Goal: Task Accomplishment & Management: Use online tool/utility

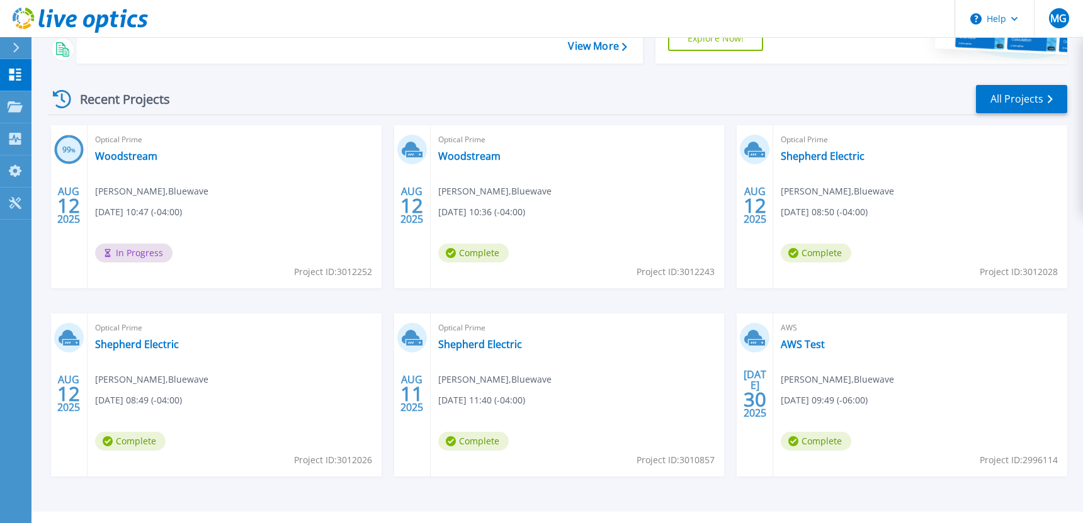
scroll to position [174, 0]
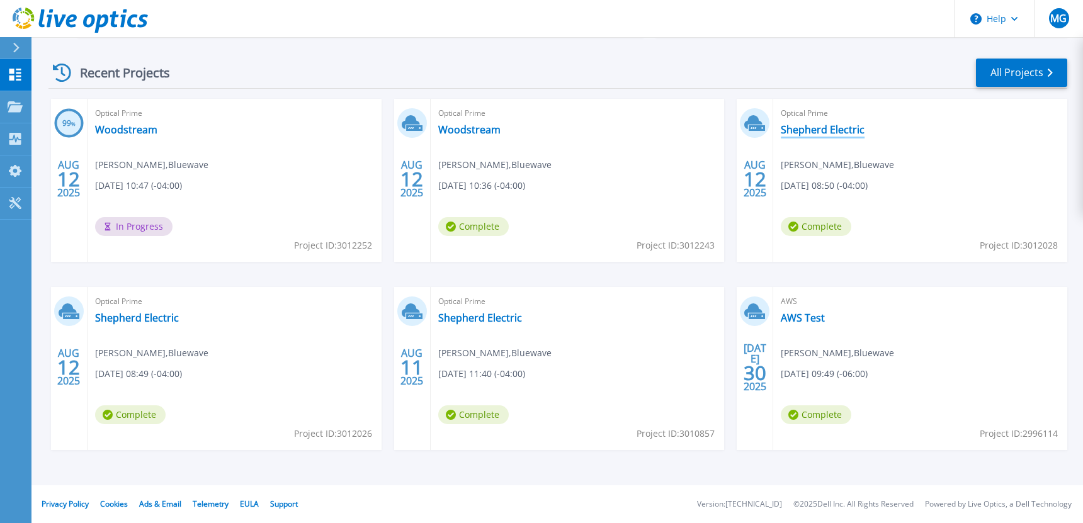
click at [817, 128] on link "Shepherd Electric" at bounding box center [823, 129] width 84 height 13
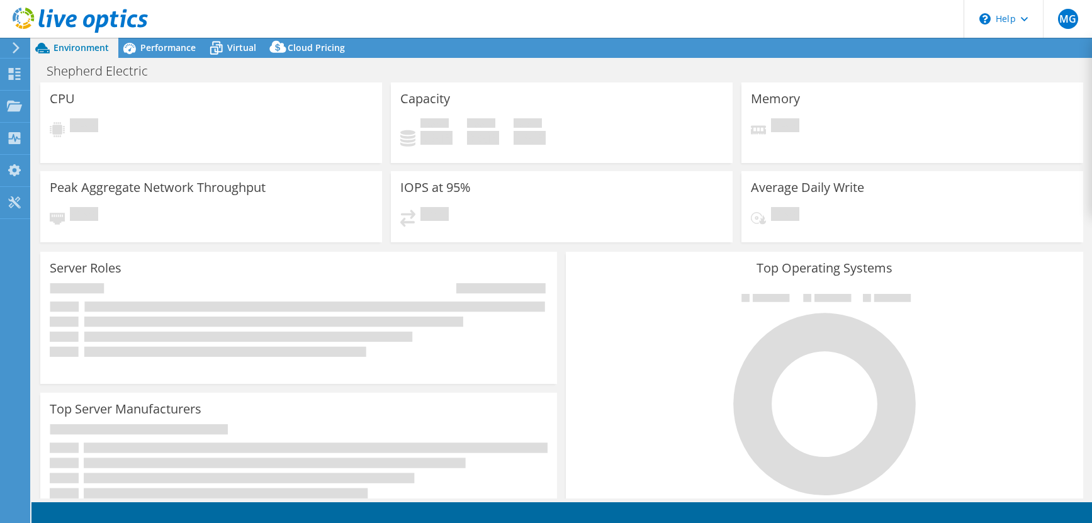
select select "USD"
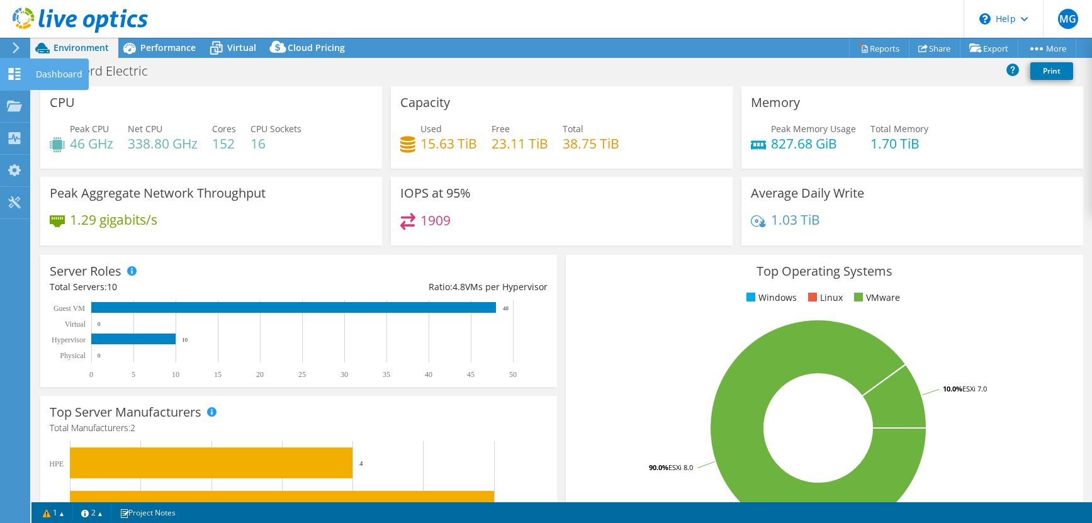
click at [48, 74] on div "Dashboard" at bounding box center [59, 74] width 59 height 31
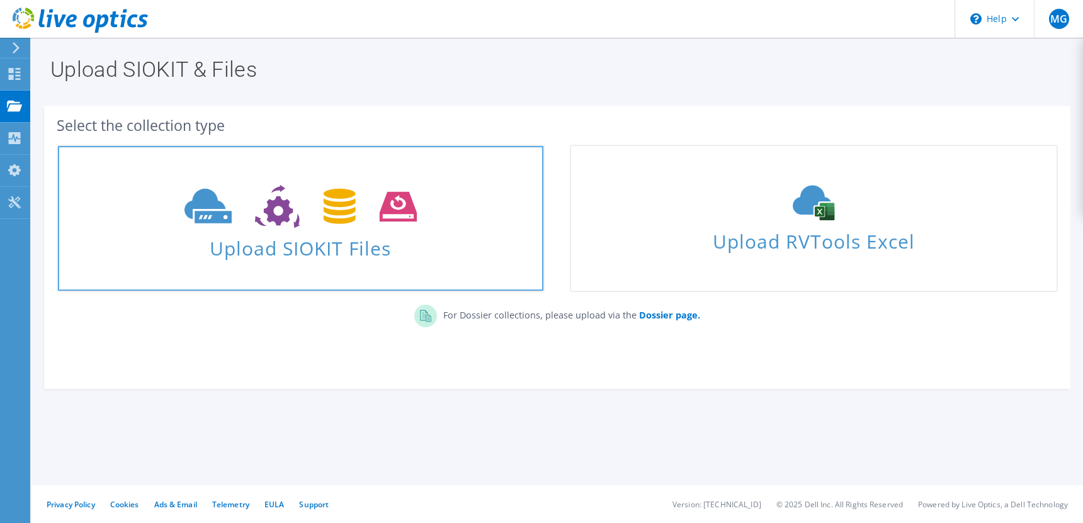
click at [314, 240] on span "Upload SIOKIT Files" at bounding box center [300, 244] width 485 height 27
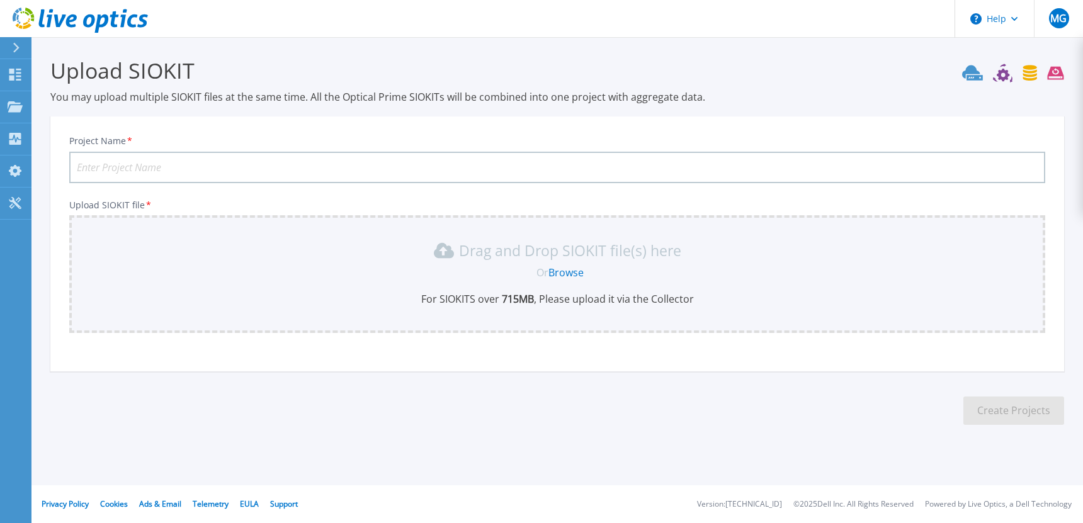
scroll to position [38, 0]
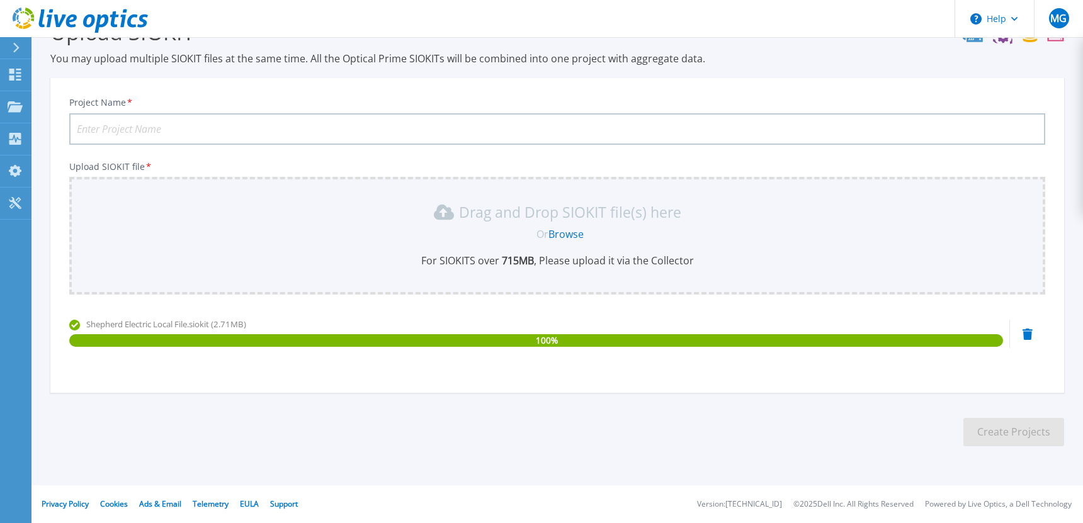
click at [124, 130] on input "Project Name *" at bounding box center [557, 128] width 976 height 31
type input "Shepherd Electric Upload"
click at [1022, 437] on button "Create Projects" at bounding box center [1013, 432] width 101 height 28
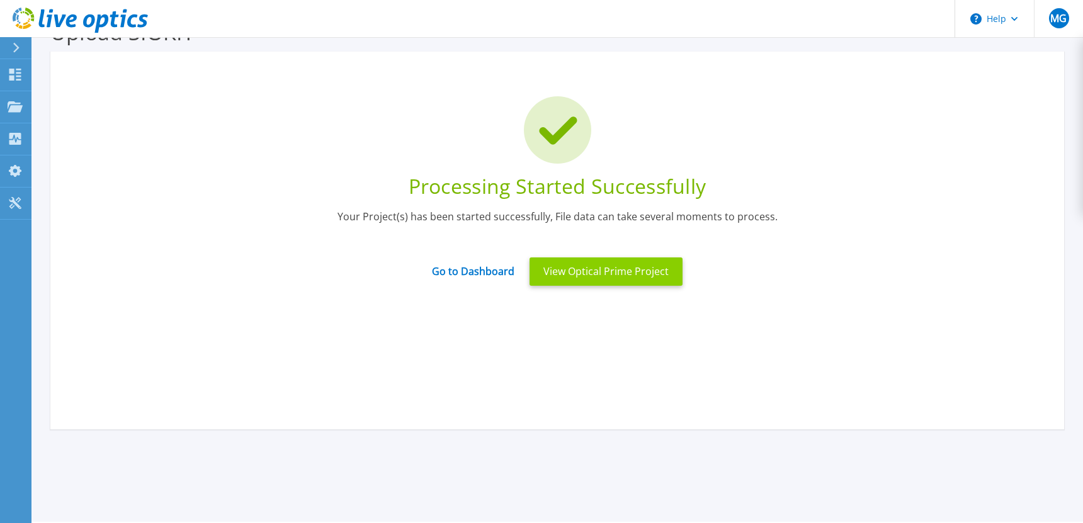
click at [635, 276] on button "View Optical Prime Project" at bounding box center [605, 271] width 153 height 28
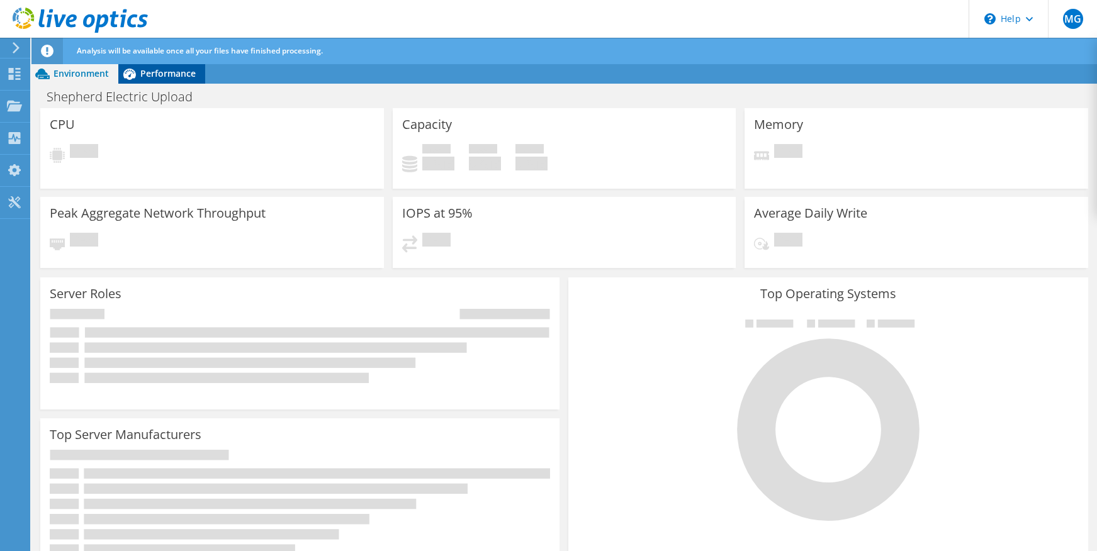
click at [176, 70] on span "Performance" at bounding box center [167, 73] width 55 height 12
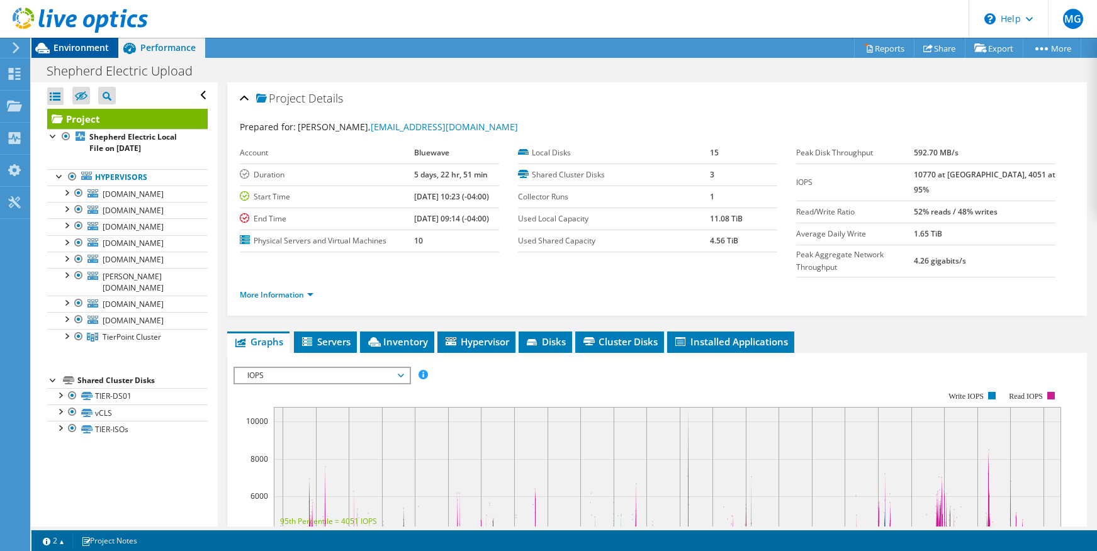
click at [72, 46] on span "Environment" at bounding box center [81, 48] width 55 height 12
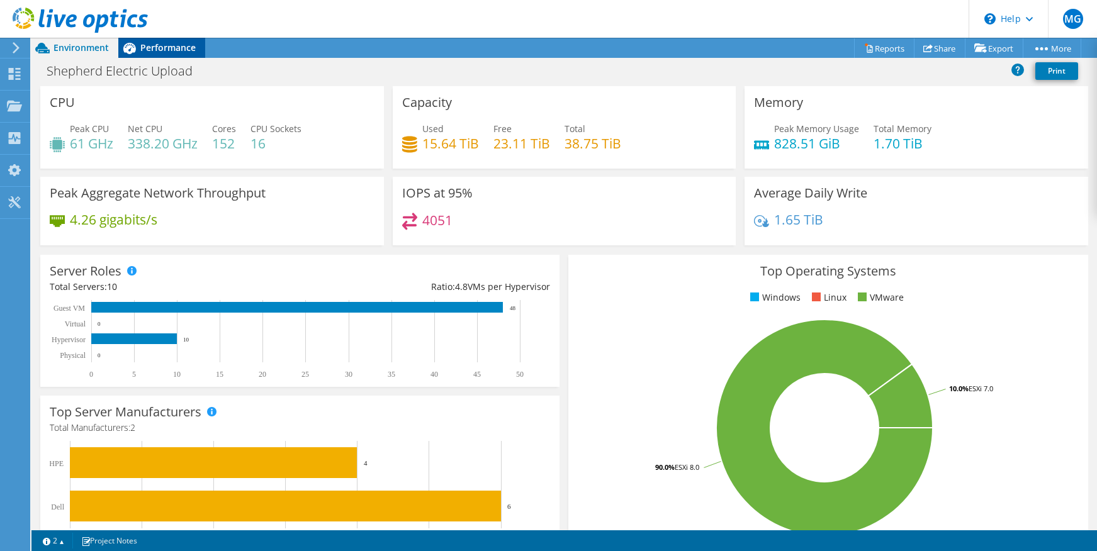
click at [171, 42] on span "Performance" at bounding box center [167, 48] width 55 height 12
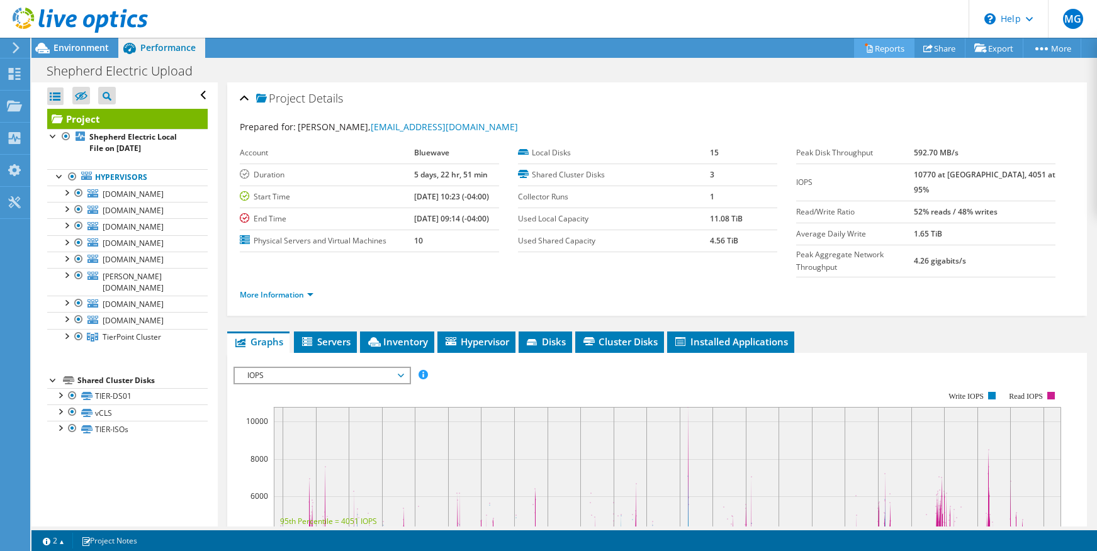
click at [879, 52] on link "Reports" at bounding box center [884, 48] width 60 height 20
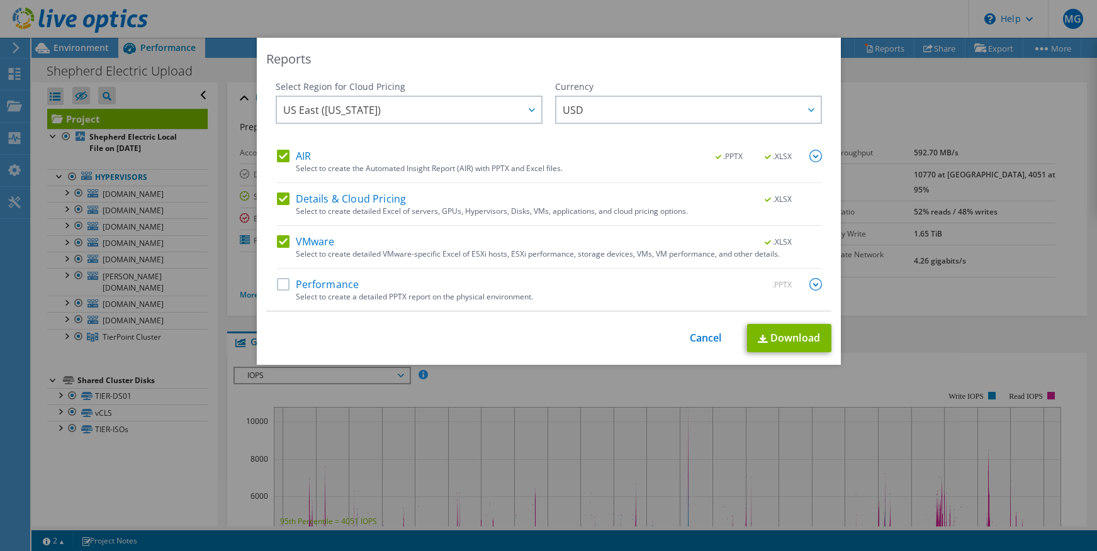
click at [281, 283] on label "Performance" at bounding box center [318, 284] width 82 height 13
click at [0, 0] on input "Performance" at bounding box center [0, 0] width 0 height 0
click at [779, 341] on link "Download" at bounding box center [789, 338] width 84 height 28
click at [701, 336] on link "Cancel" at bounding box center [706, 338] width 32 height 12
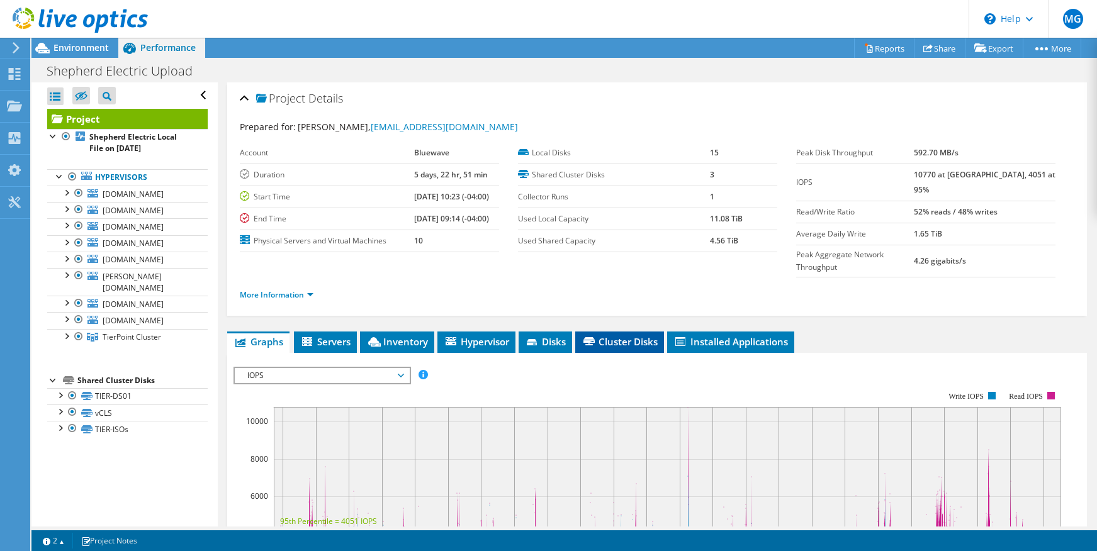
click at [636, 336] on span "Cluster Disks" at bounding box center [620, 342] width 76 height 13
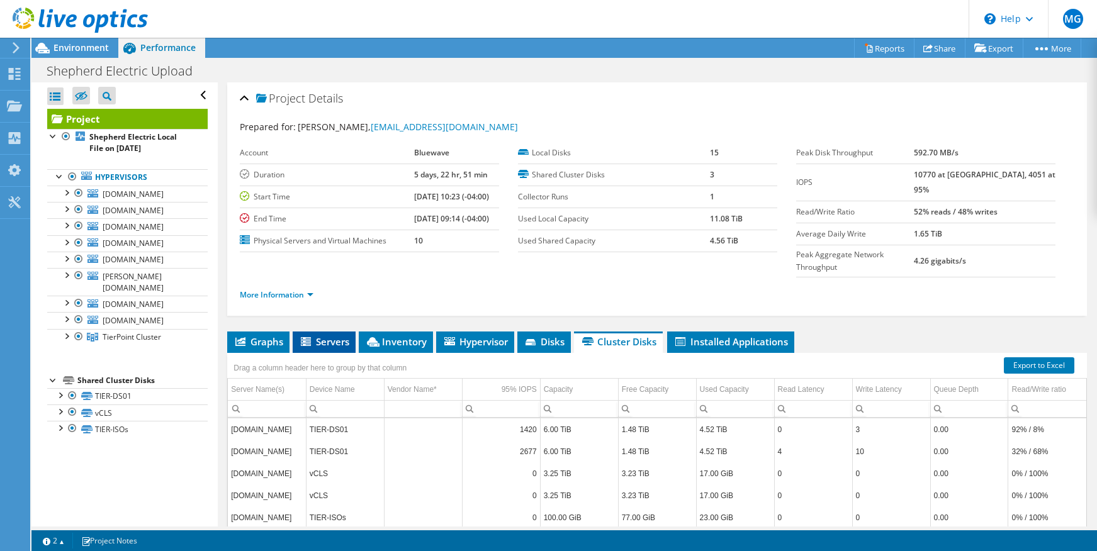
click at [324, 336] on span "Servers" at bounding box center [324, 342] width 50 height 13
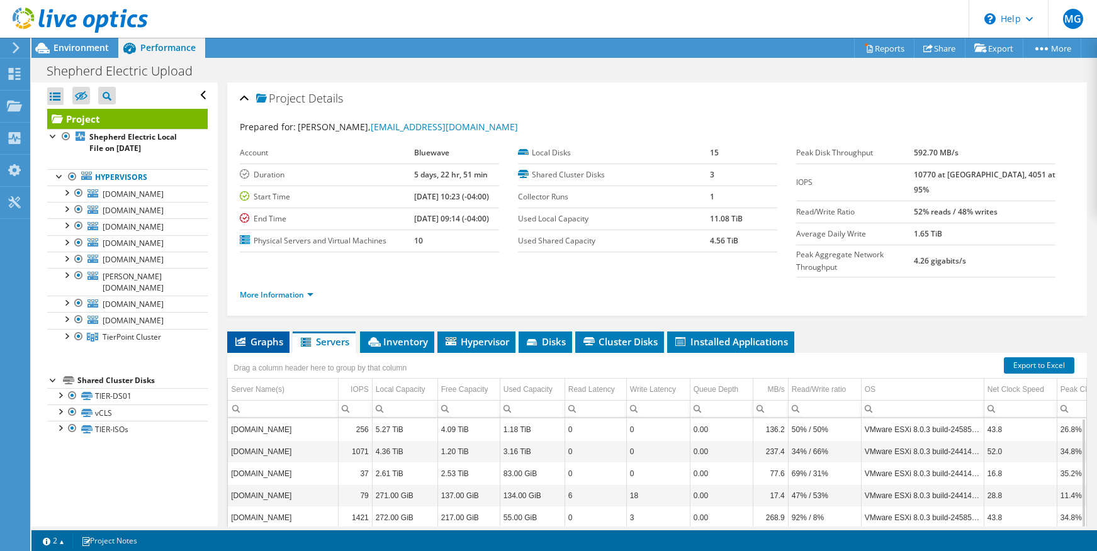
click at [263, 336] on span "Graphs" at bounding box center [259, 342] width 50 height 13
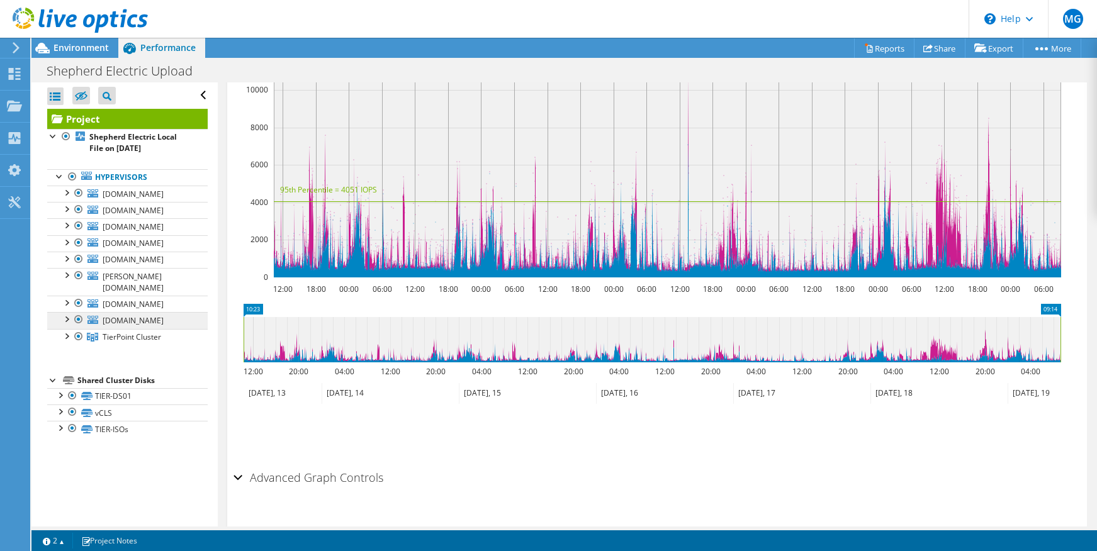
scroll to position [5, 0]
click at [57, 401] on div at bounding box center [60, 394] width 13 height 13
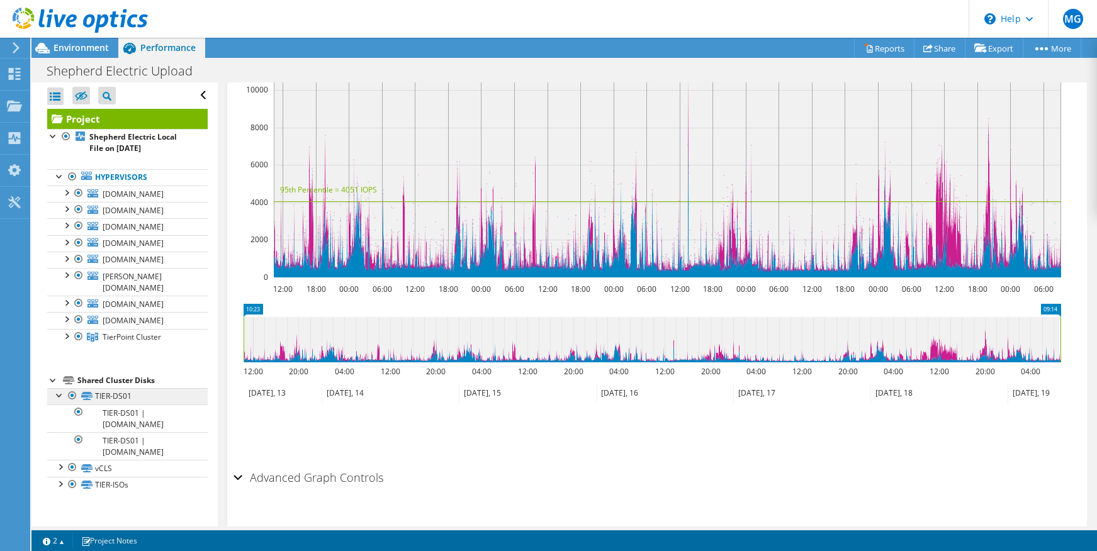
scroll to position [61, 0]
drag, startPoint x: 60, startPoint y: 483, endPoint x: 120, endPoint y: 473, distance: 60.6
click at [60, 473] on div at bounding box center [60, 466] width 13 height 13
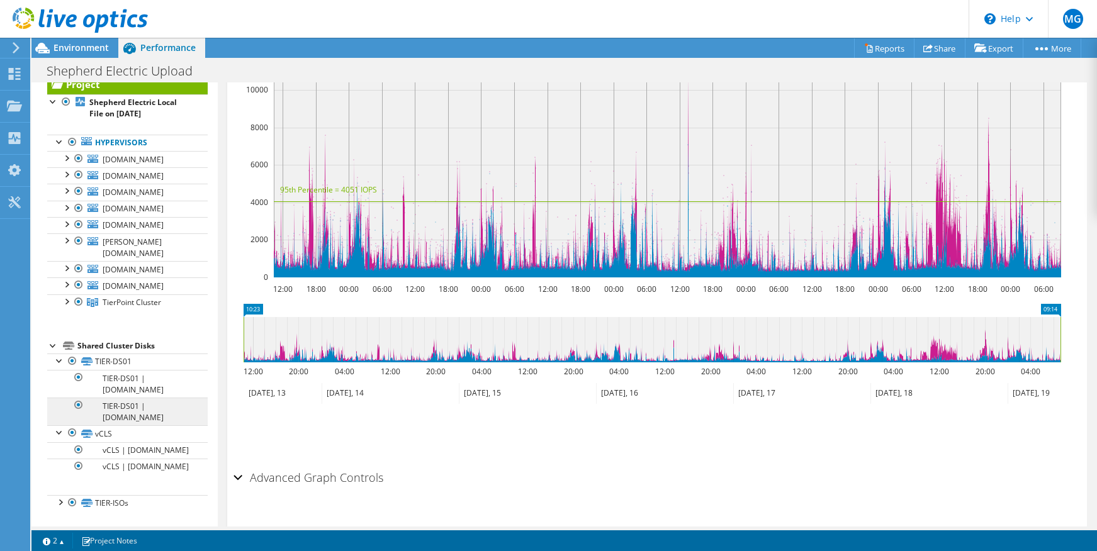
scroll to position [116, 0]
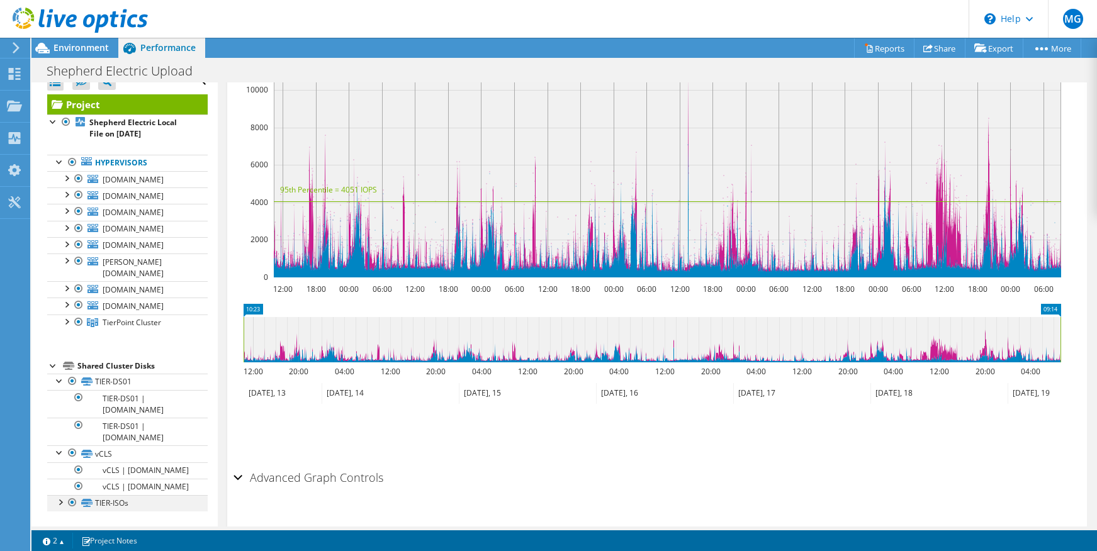
click at [60, 503] on div at bounding box center [60, 501] width 13 height 13
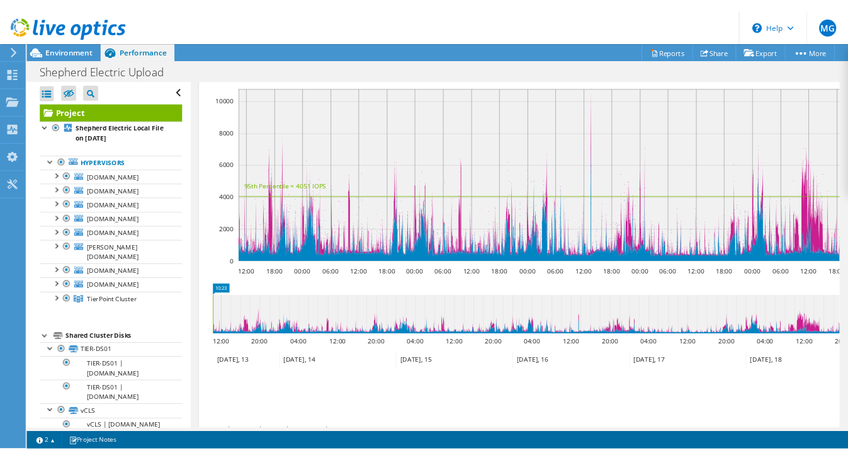
scroll to position [473, 0]
